Goal: Task Accomplishment & Management: Use online tool/utility

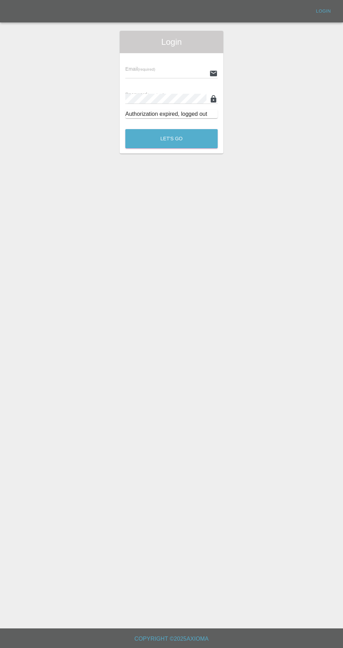
click at [146, 73] on input "text" at bounding box center [165, 73] width 81 height 10
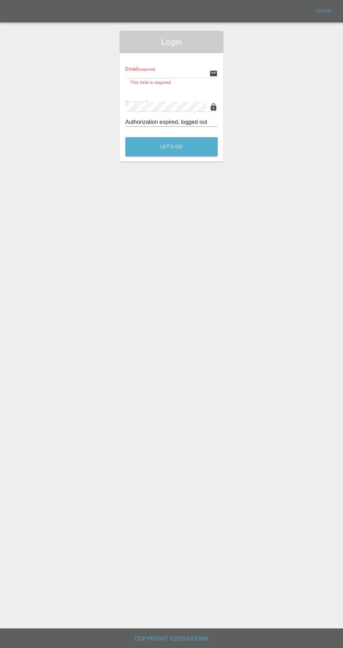
type input "[EMAIL_ADDRESS][DOMAIN_NAME]"
click at [125, 137] on button "Let's Go" at bounding box center [171, 146] width 92 height 19
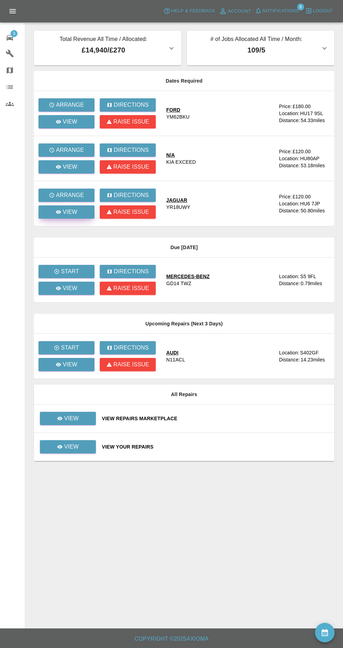
click at [70, 212] on p "View" at bounding box center [70, 212] width 15 height 8
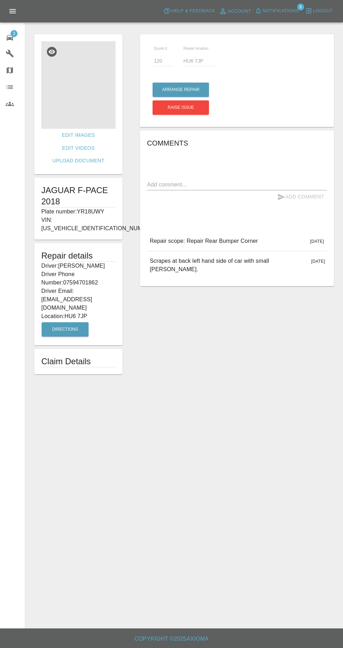
click at [83, 81] on img at bounding box center [78, 84] width 74 height 87
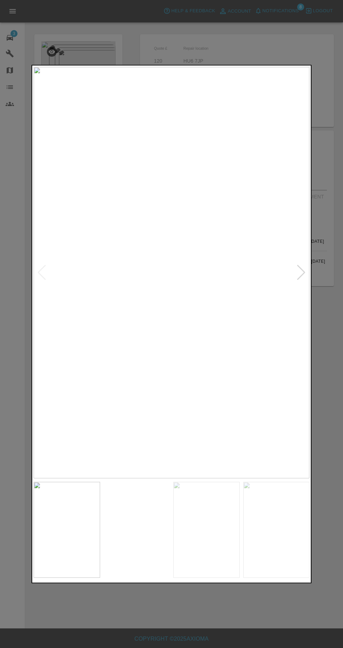
click at [144, 538] on img at bounding box center [137, 530] width 66 height 96
click at [203, 523] on img at bounding box center [206, 530] width 66 height 96
click at [263, 518] on img at bounding box center [276, 530] width 66 height 96
click at [207, 525] on img at bounding box center [206, 530] width 66 height 96
click at [146, 526] on img at bounding box center [137, 530] width 66 height 96
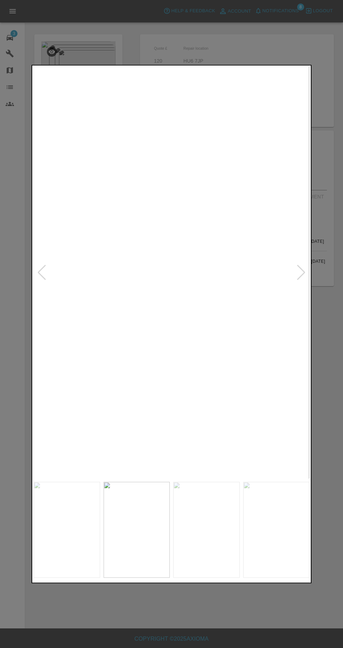
click at [203, 539] on img at bounding box center [206, 530] width 66 height 96
click at [75, 536] on img at bounding box center [67, 530] width 66 height 96
click at [134, 607] on div at bounding box center [171, 324] width 343 height 648
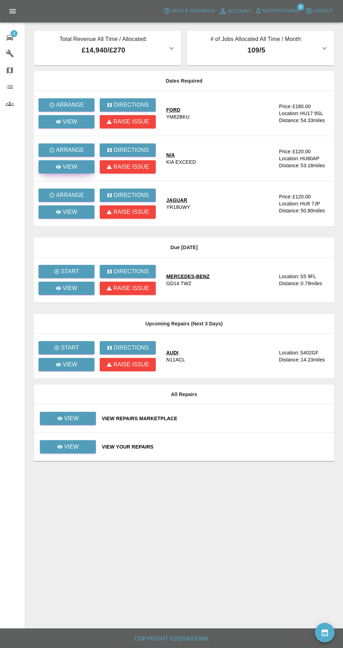
click at [50, 169] on link "View" at bounding box center [66, 166] width 56 height 13
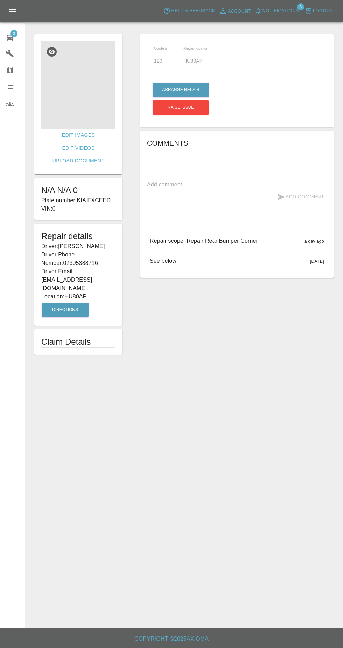
click at [75, 104] on img at bounding box center [78, 84] width 74 height 87
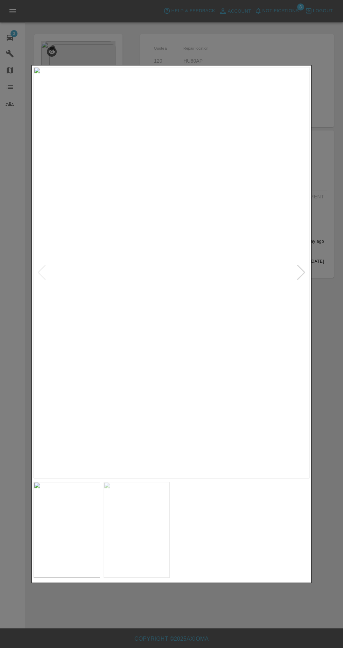
click at [126, 51] on div at bounding box center [171, 324] width 343 height 648
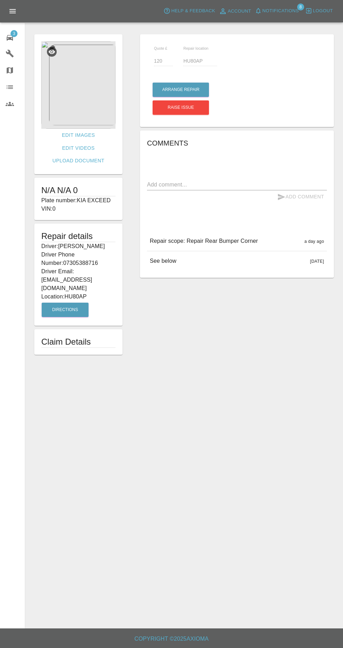
click at [78, 109] on img at bounding box center [78, 84] width 74 height 87
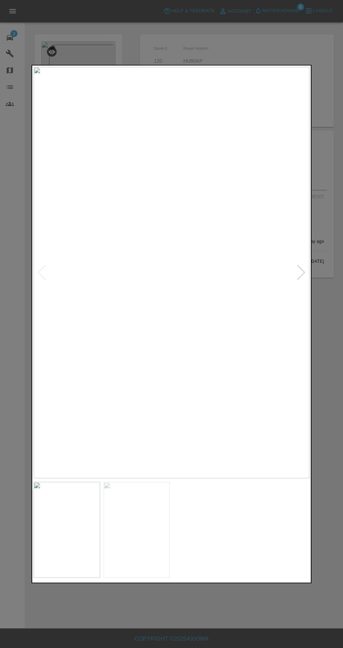
click at [301, 277] on div at bounding box center [300, 272] width 9 height 15
click at [287, 281] on img at bounding box center [172, 272] width 276 height 411
click at [140, 634] on div at bounding box center [171, 324] width 343 height 648
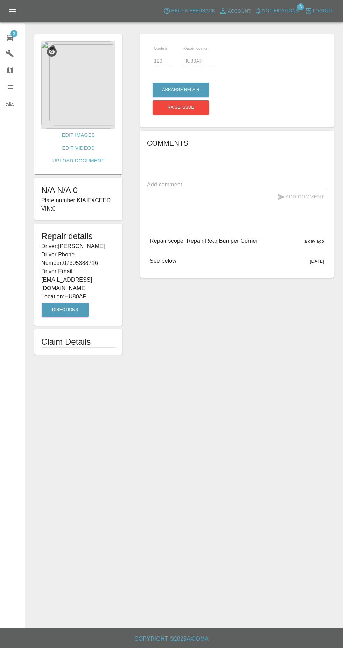
click at [13, 31] on span "3" at bounding box center [13, 33] width 7 height 7
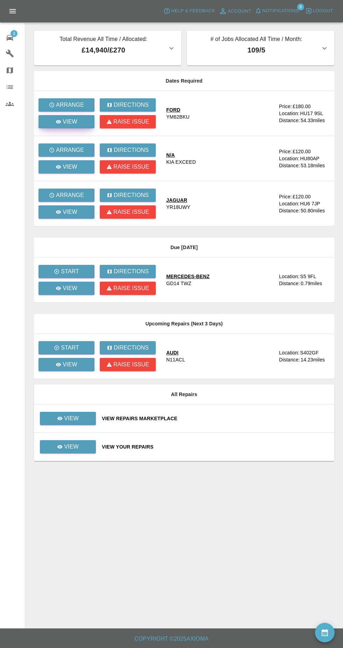
click at [66, 126] on p "View" at bounding box center [70, 122] width 15 height 8
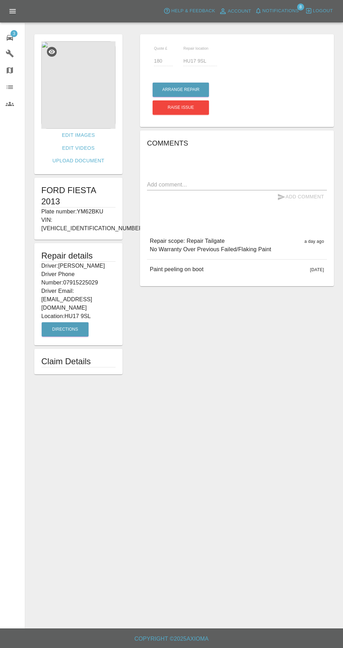
click at [81, 90] on img at bounding box center [78, 84] width 74 height 87
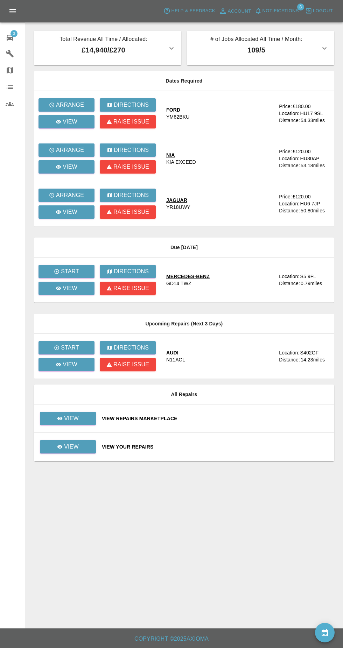
scroll to position [5, 0]
click at [59, 120] on icon at bounding box center [58, 121] width 5 height 3
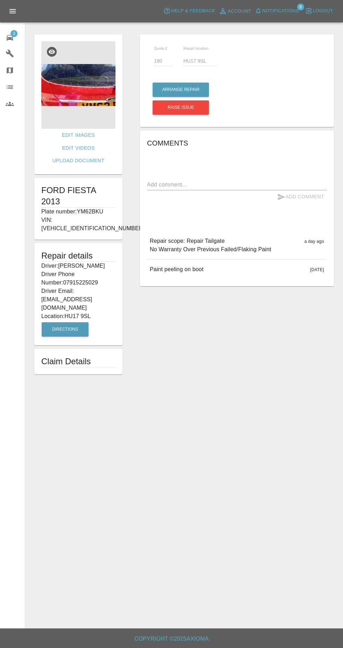
click at [70, 102] on img at bounding box center [78, 84] width 74 height 87
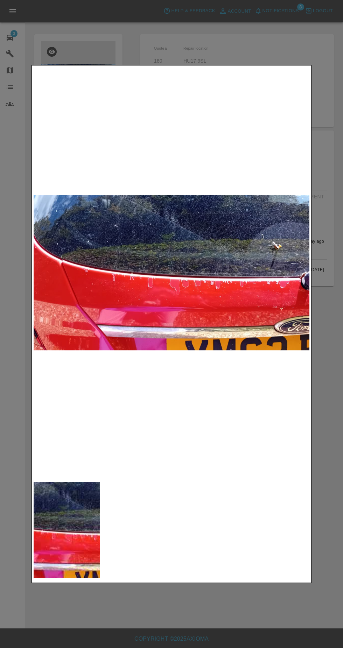
click at [20, 261] on div at bounding box center [171, 324] width 343 height 648
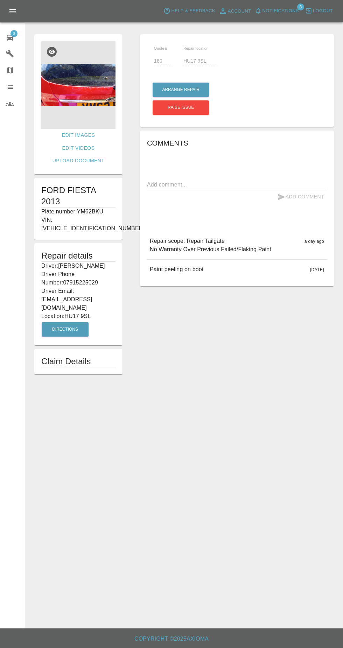
scroll to position [7, 0]
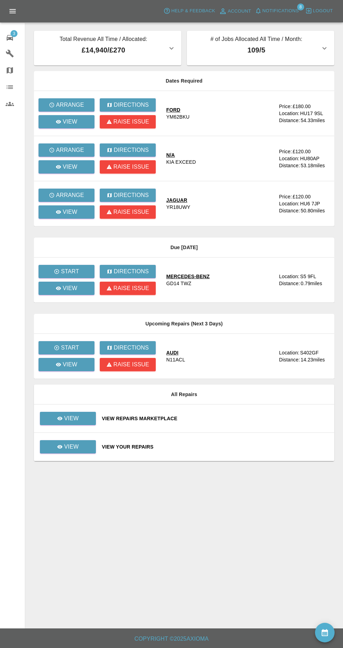
scroll to position [12, 0]
